Goal: Information Seeking & Learning: Learn about a topic

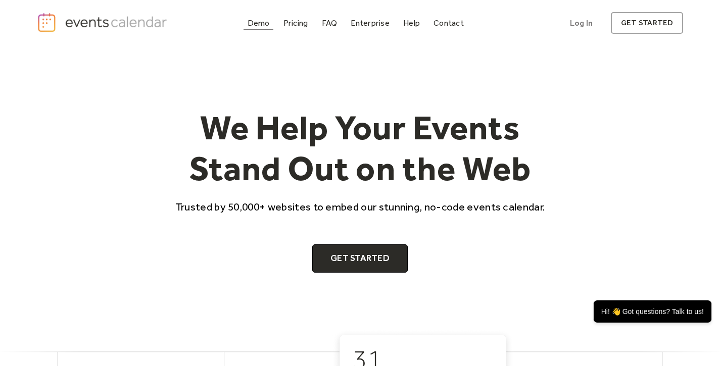
click at [261, 23] on div "Demo" at bounding box center [259, 23] width 22 height 6
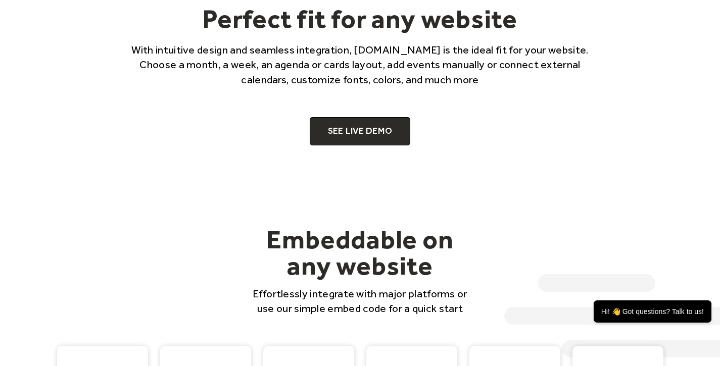
scroll to position [694, 0]
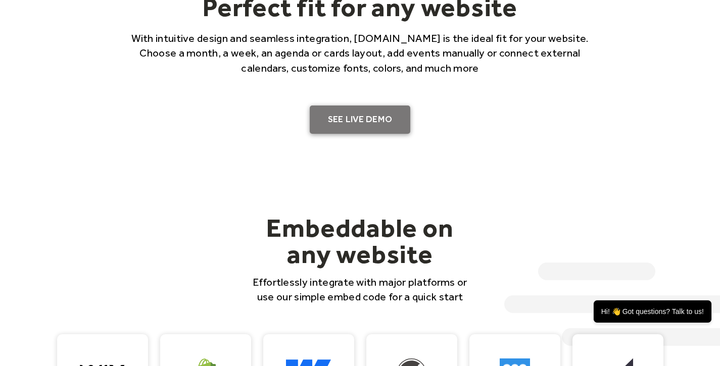
click at [353, 123] on link "SEE LIVE DEMO" at bounding box center [360, 120] width 101 height 28
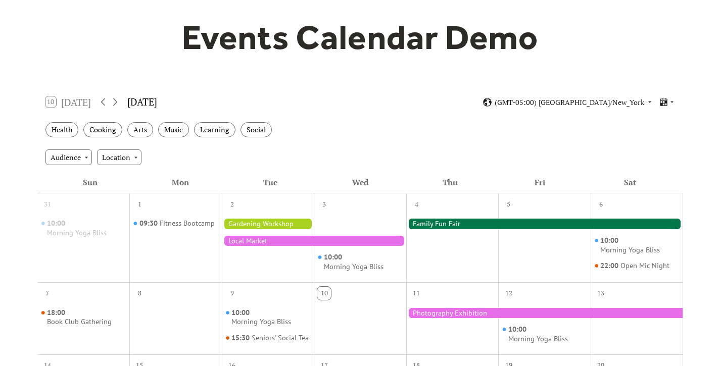
scroll to position [111, 0]
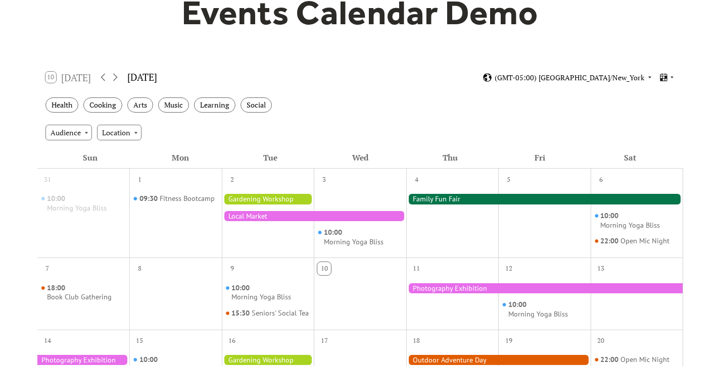
click at [634, 75] on span "(GMT-05:00) [GEOGRAPHIC_DATA]/New_York" at bounding box center [570, 77] width 150 height 7
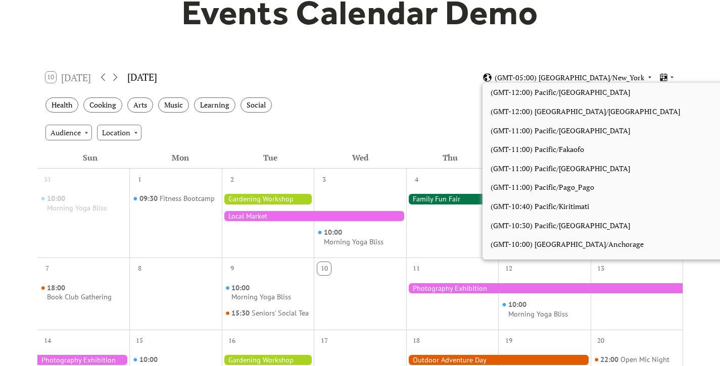
scroll to position [855, 0]
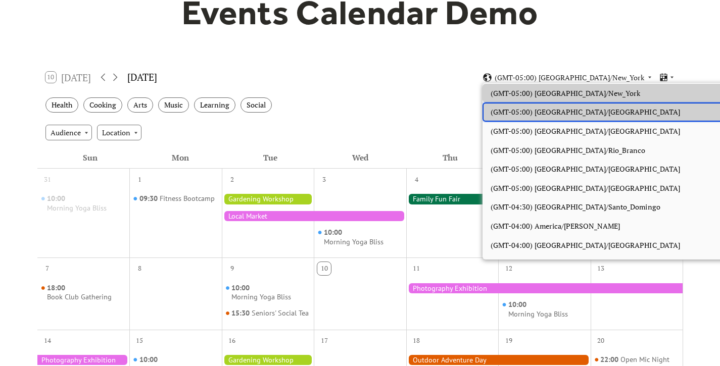
click at [551, 114] on span "(GMT-05:00) [GEOGRAPHIC_DATA]/[GEOGRAPHIC_DATA]" at bounding box center [586, 112] width 190 height 11
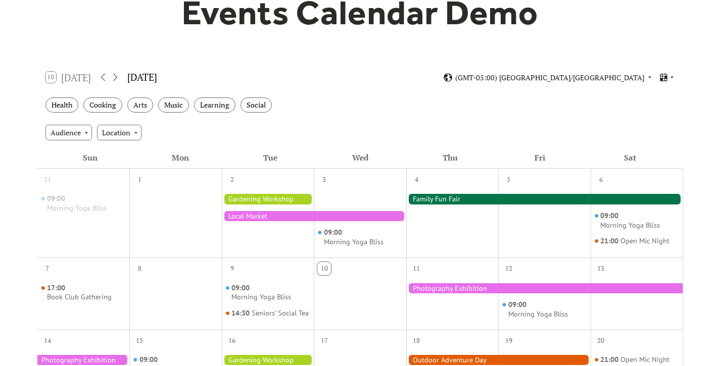
click at [414, 102] on div "Health Cooking Arts Music Learning Social" at bounding box center [360, 105] width 646 height 28
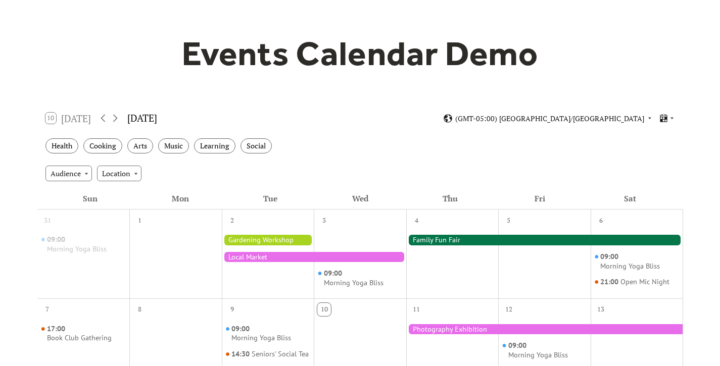
scroll to position [80, 0]
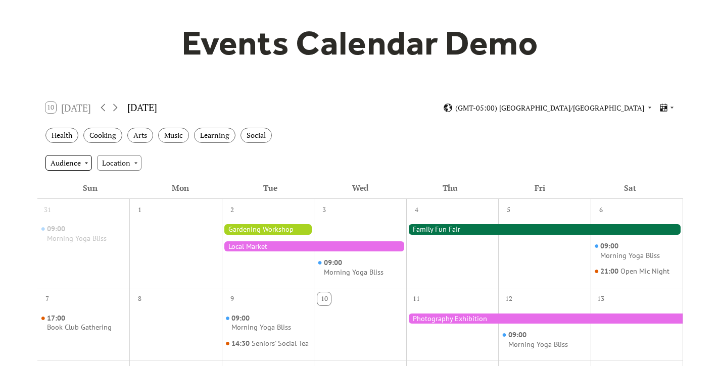
click at [85, 163] on div "Audience" at bounding box center [68, 162] width 47 height 15
click at [66, 139] on div "Health" at bounding box center [61, 136] width 33 height 16
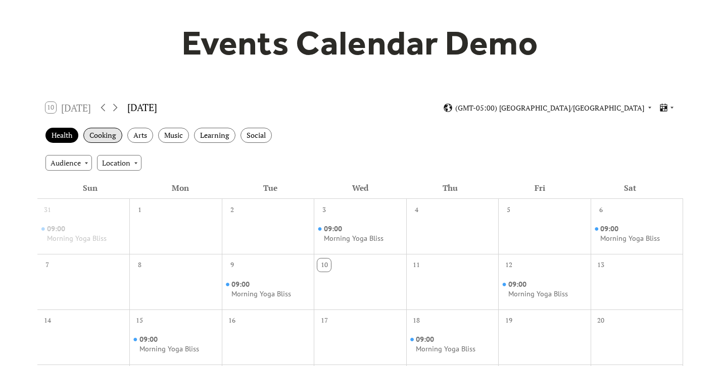
click at [112, 133] on div "Cooking" at bounding box center [102, 136] width 39 height 16
click at [145, 137] on div "Arts" at bounding box center [140, 136] width 26 height 16
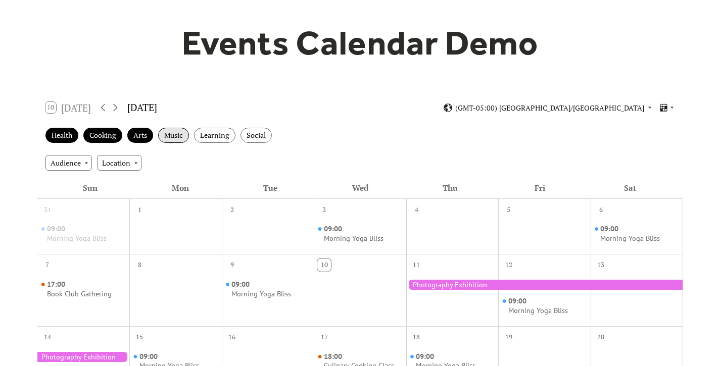
click at [178, 135] on div "Music" at bounding box center [173, 136] width 31 height 16
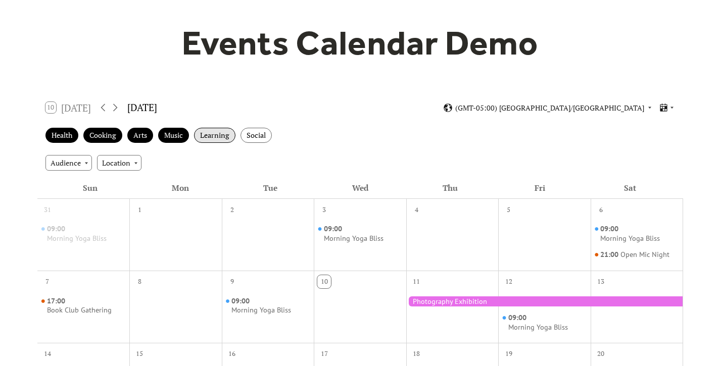
click at [219, 137] on div "Learning" at bounding box center [214, 136] width 41 height 16
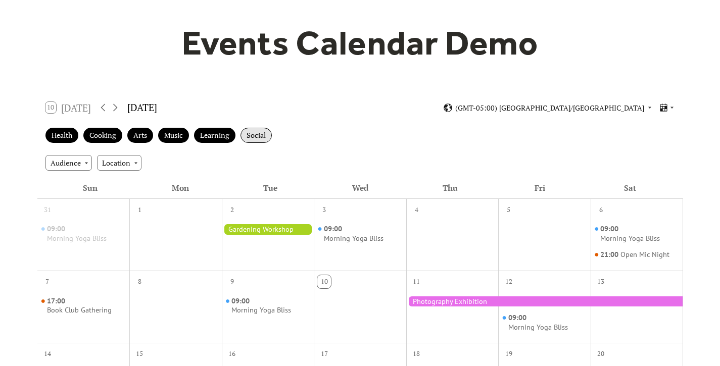
click at [265, 137] on div "Social" at bounding box center [256, 136] width 31 height 16
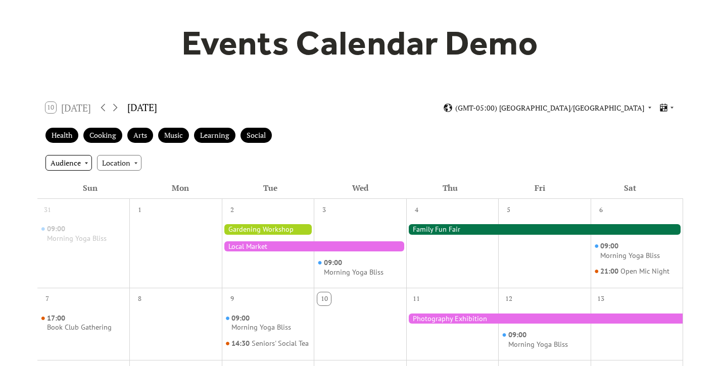
click at [56, 165] on div "Audience" at bounding box center [68, 162] width 47 height 15
click at [62, 180] on span "Adults" at bounding box center [64, 181] width 21 height 11
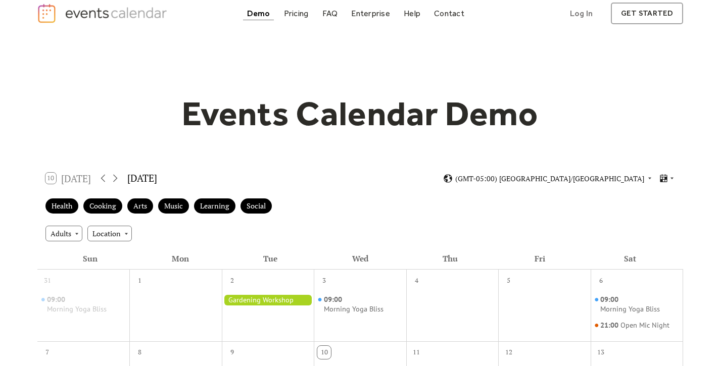
scroll to position [0, 0]
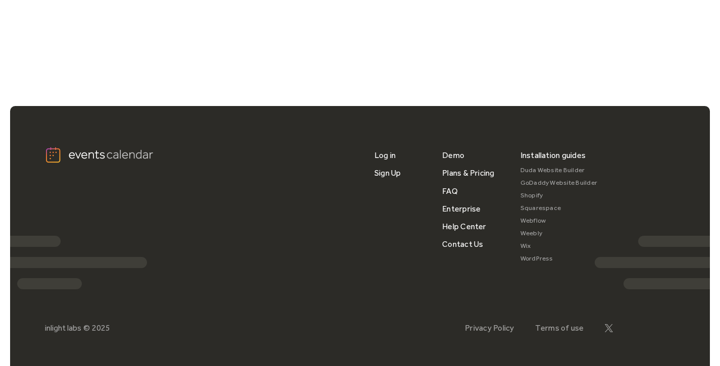
scroll to position [843, 0]
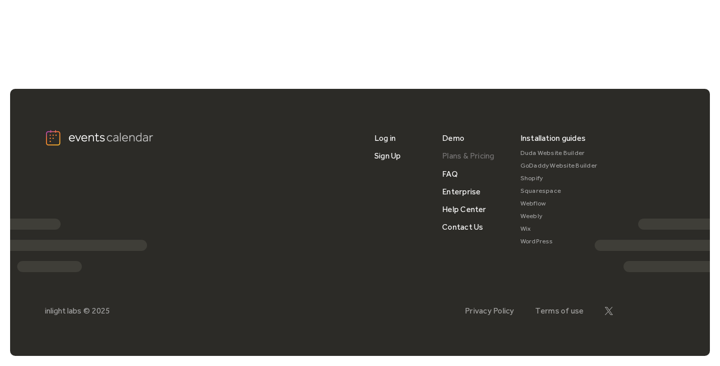
click at [453, 156] on link "Plans & Pricing" at bounding box center [468, 156] width 53 height 18
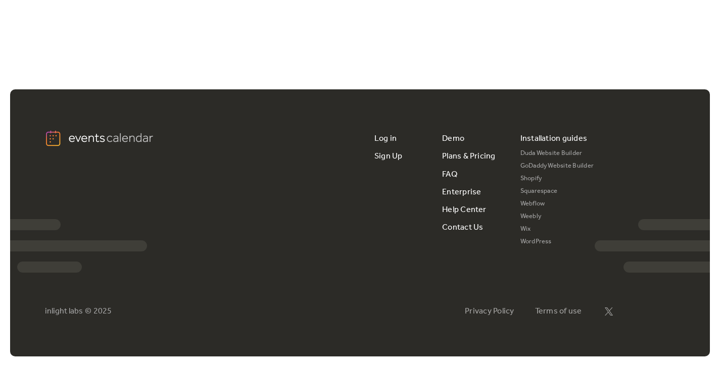
scroll to position [1967, 0]
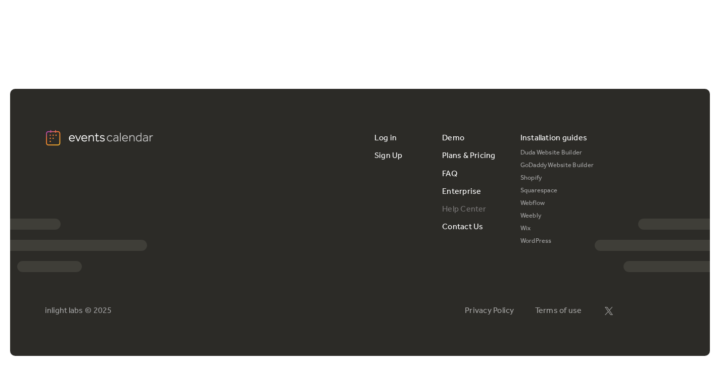
click at [450, 211] on link "Help Center" at bounding box center [464, 210] width 44 height 18
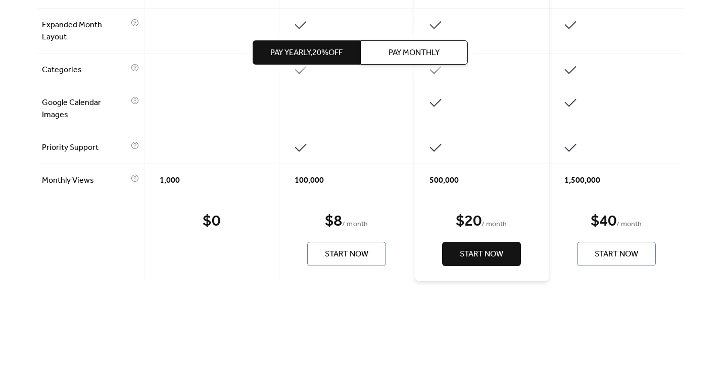
scroll to position [0, 0]
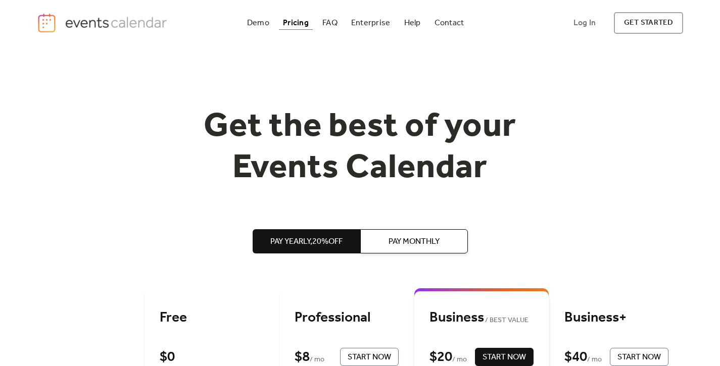
click at [100, 24] on img "home" at bounding box center [103, 23] width 133 height 21
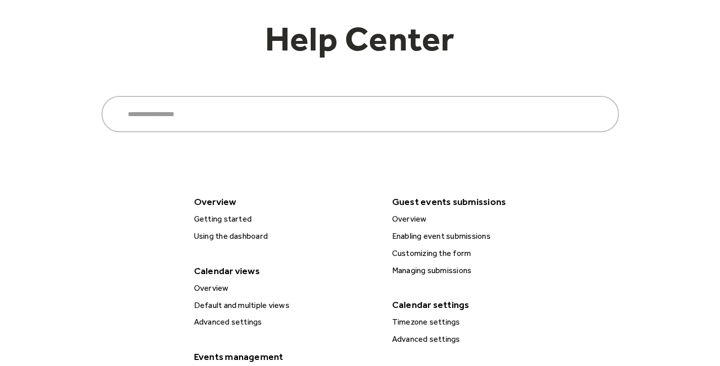
scroll to position [66, 0]
click at [212, 219] on div "Getting started" at bounding box center [285, 218] width 189 height 13
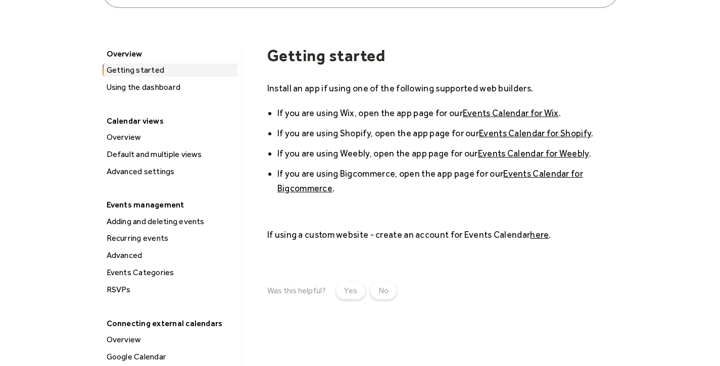
scroll to position [115, 0]
click at [290, 189] on link "Events Calendar for Bigcommerce" at bounding box center [431, 180] width 306 height 25
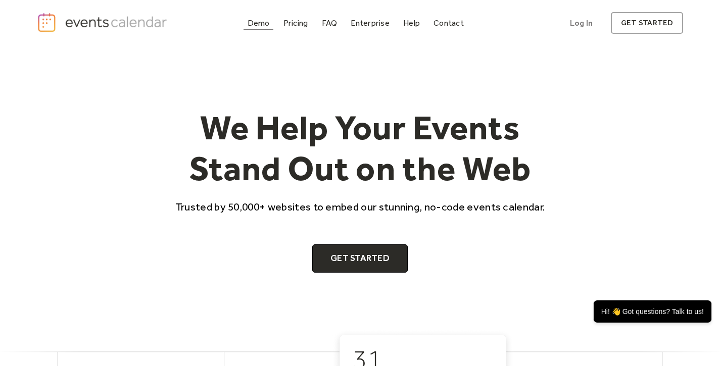
click at [260, 23] on div "Demo" at bounding box center [259, 23] width 22 height 6
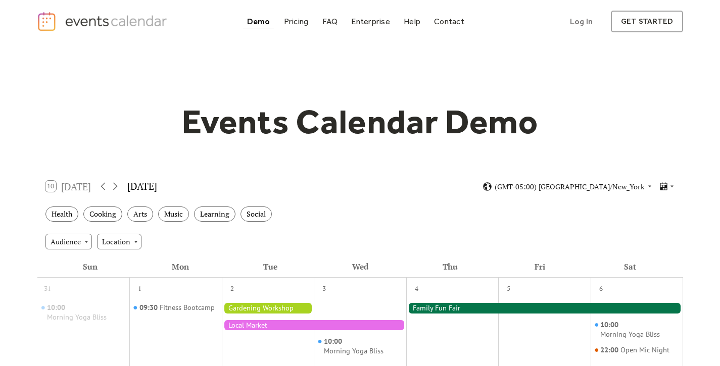
scroll to position [2, 0]
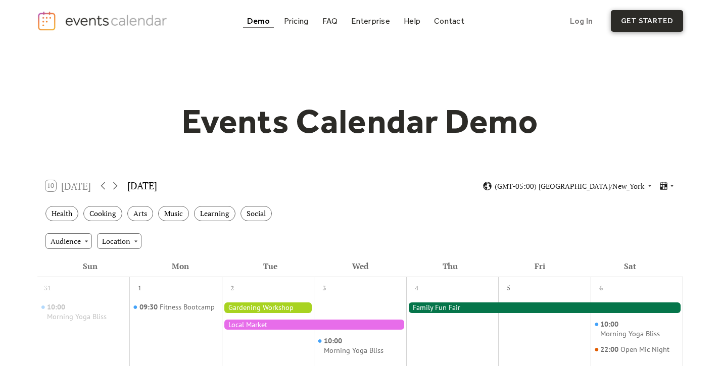
click at [636, 21] on link "get started" at bounding box center [647, 21] width 72 height 22
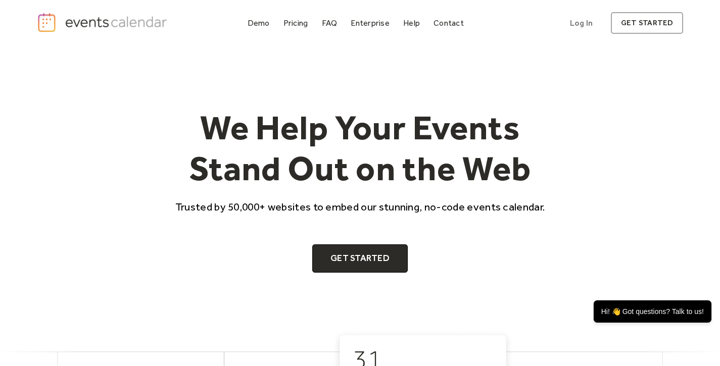
click at [137, 95] on div "We Help Your Events Stand Out on the Web Trusted by 50,000+ websites to embed o…" at bounding box center [360, 188] width 647 height 283
click at [154, 215] on div "We Help Your Events Stand Out on the Web Trusted by 50,000+ websites to embed o…" at bounding box center [360, 190] width 647 height 166
